Goal: Transaction & Acquisition: Book appointment/travel/reservation

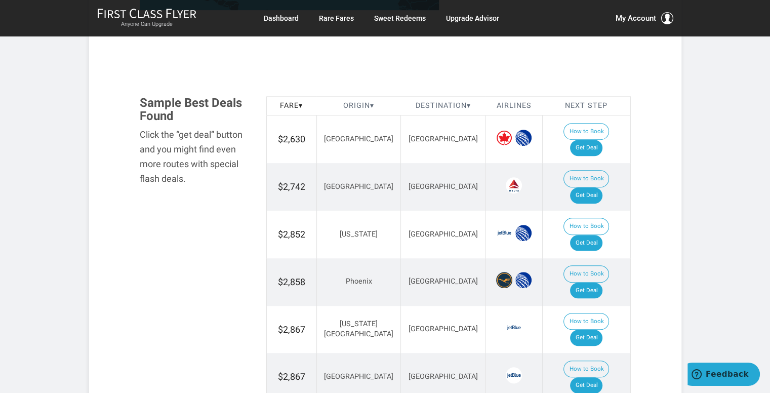
scroll to position [557, 0]
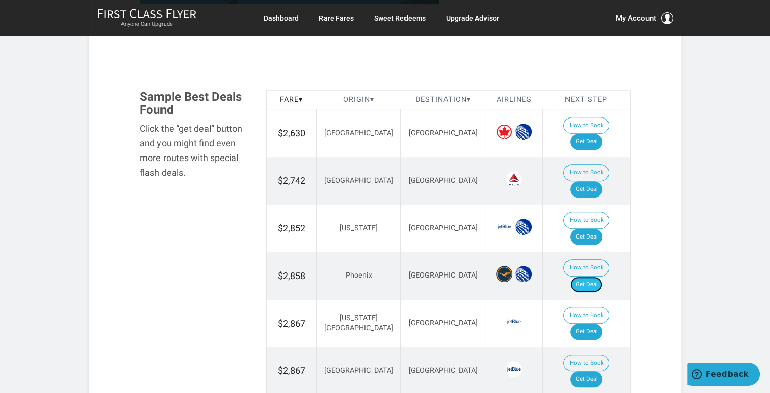
click at [603, 277] on link "Get Deal" at bounding box center [586, 285] width 32 height 16
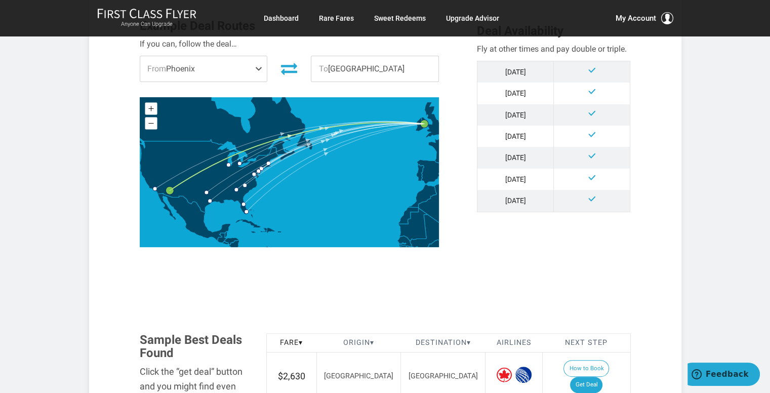
scroll to position [203, 0]
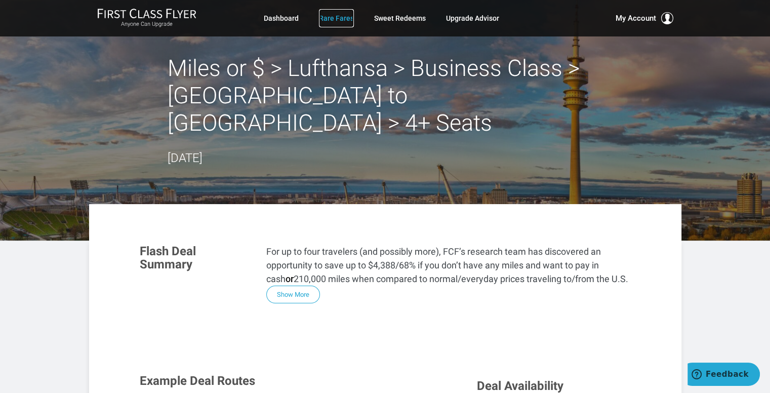
click at [336, 19] on link "Rare Fares" at bounding box center [336, 18] width 35 height 18
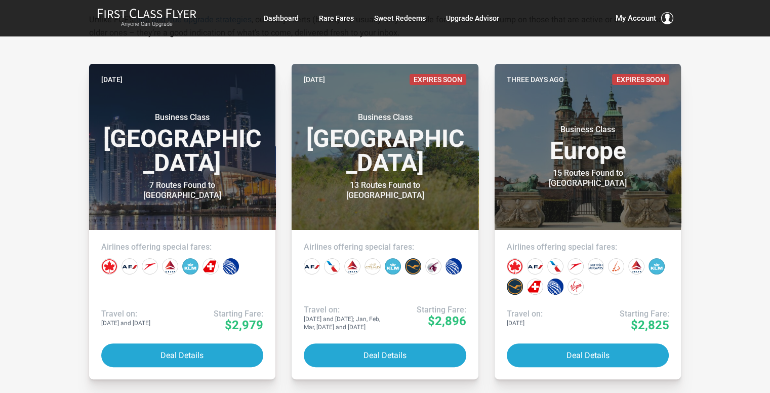
scroll to position [203, 0]
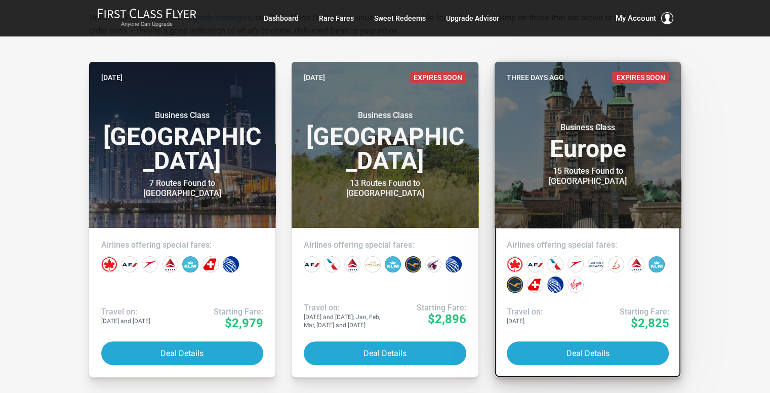
click at [611, 161] on h3 "Business Class Europe" at bounding box center [588, 142] width 163 height 38
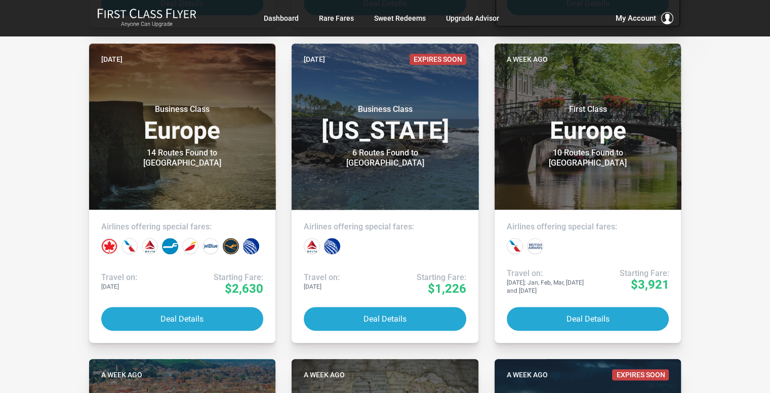
scroll to position [557, 0]
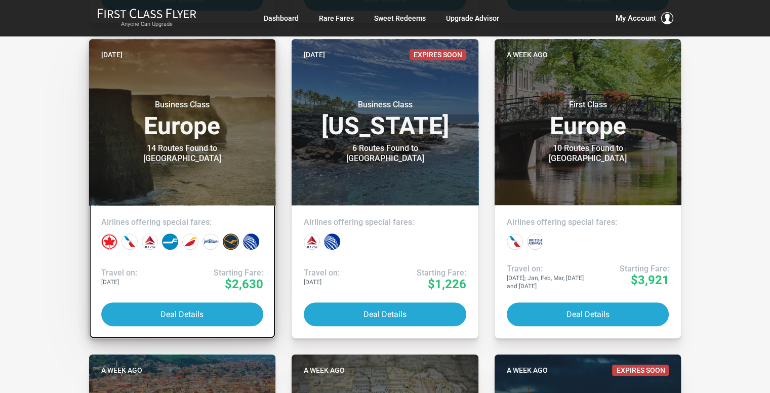
click at [169, 138] on h3 "Business Class Europe" at bounding box center [182, 119] width 163 height 38
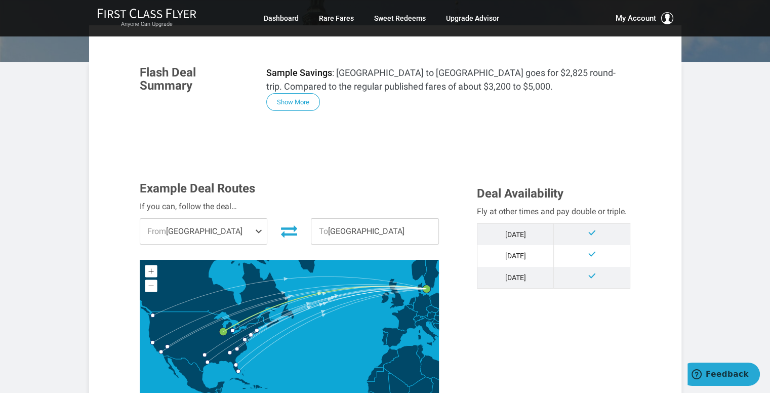
scroll to position [152, 0]
click at [261, 233] on span at bounding box center [261, 230] width 12 height 25
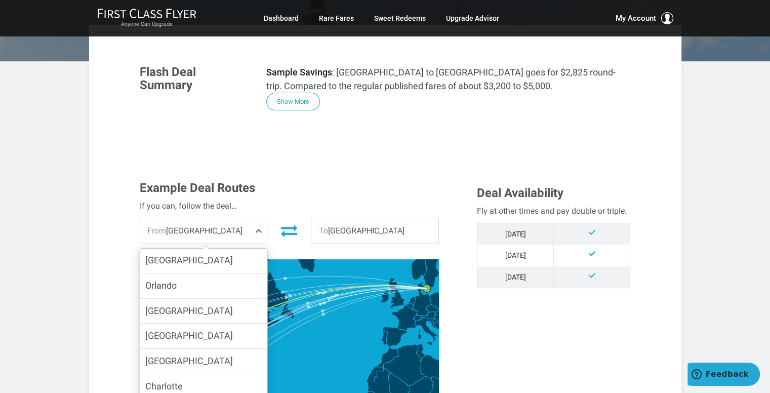
scroll to position [224, 0]
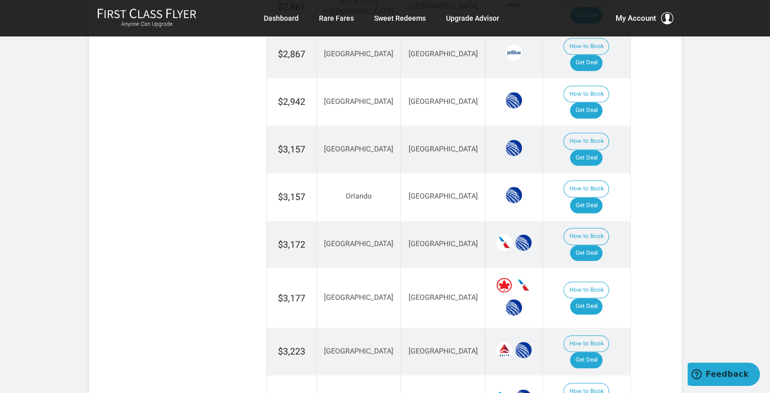
scroll to position [1013, 0]
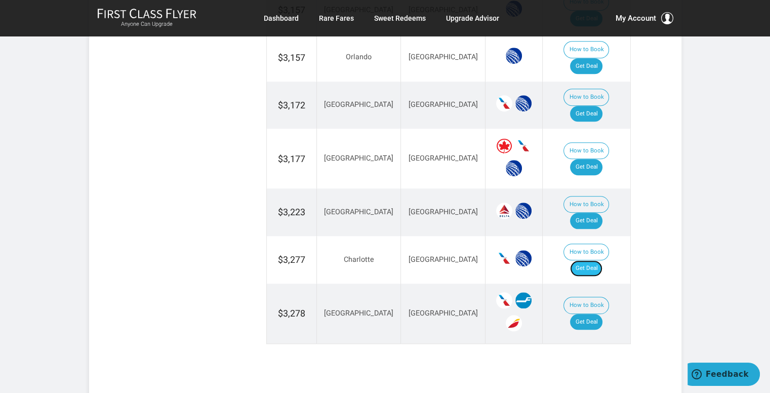
click at [590, 260] on link "Get Deal" at bounding box center [586, 268] width 32 height 16
